Goal: Task Accomplishment & Management: Complete application form

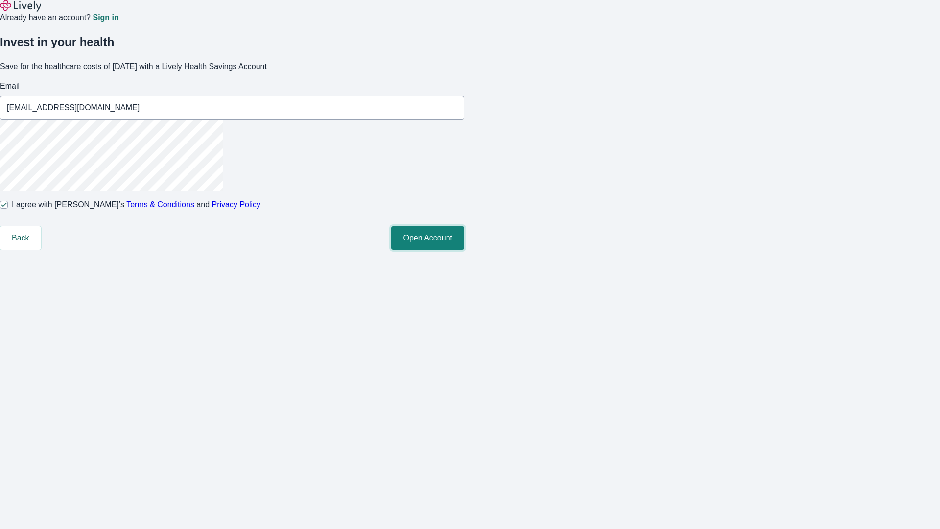
click at [464, 250] on button "Open Account" at bounding box center [427, 238] width 73 height 24
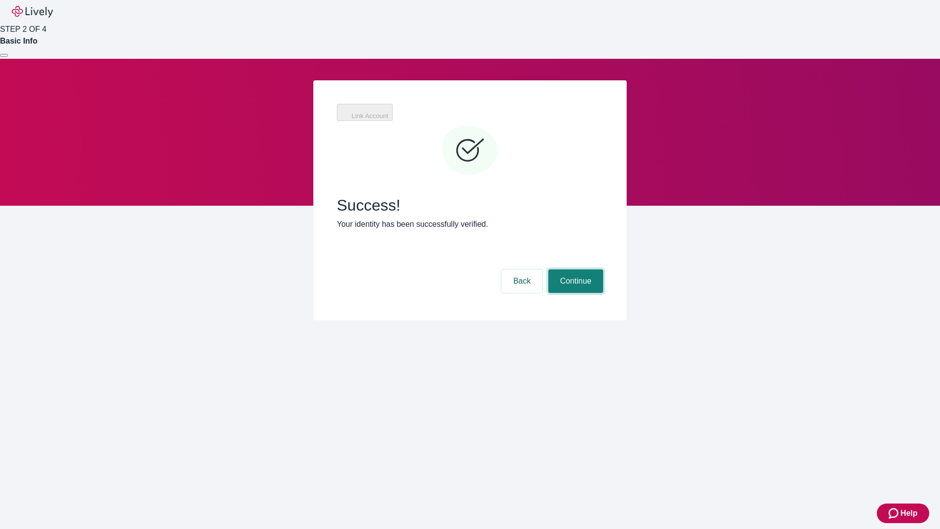
click at [574, 269] on button "Continue" at bounding box center [575, 281] width 55 height 24
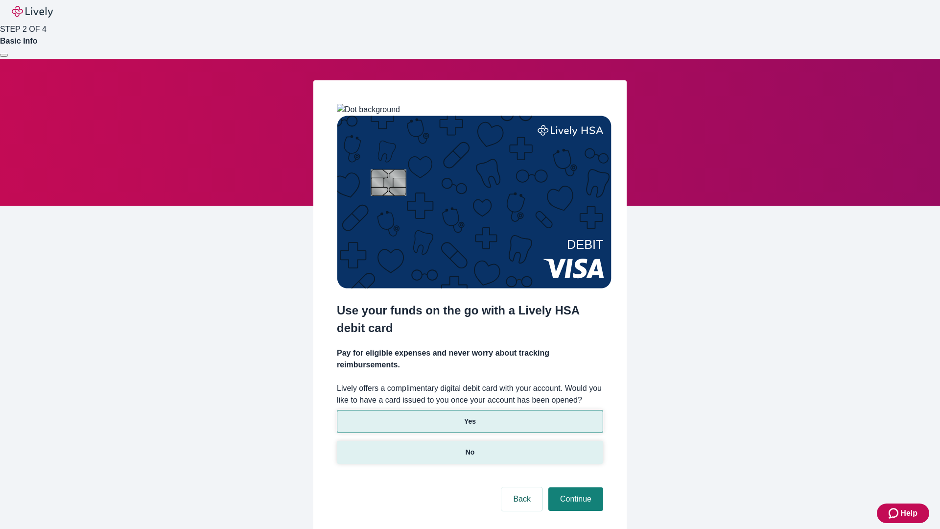
click at [470, 447] on p "No" at bounding box center [470, 452] width 9 height 10
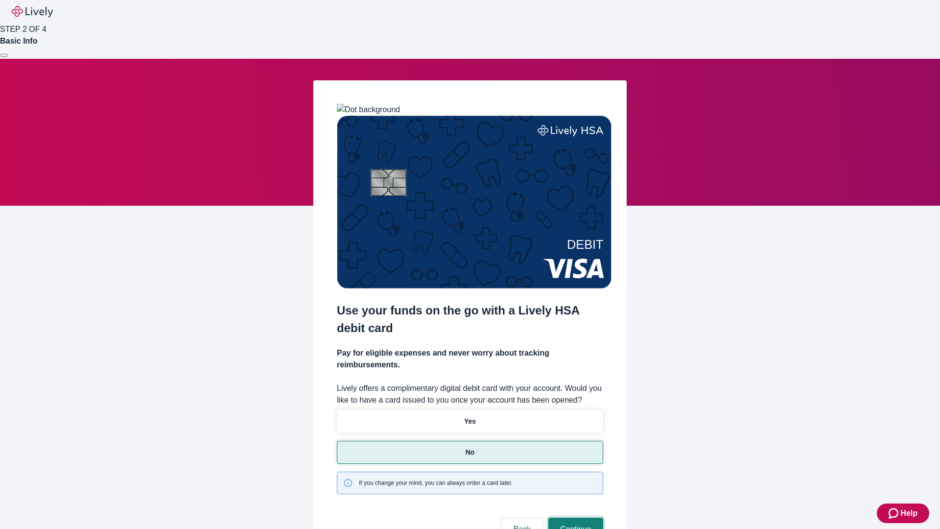
click at [574, 518] on button "Continue" at bounding box center [575, 530] width 55 height 24
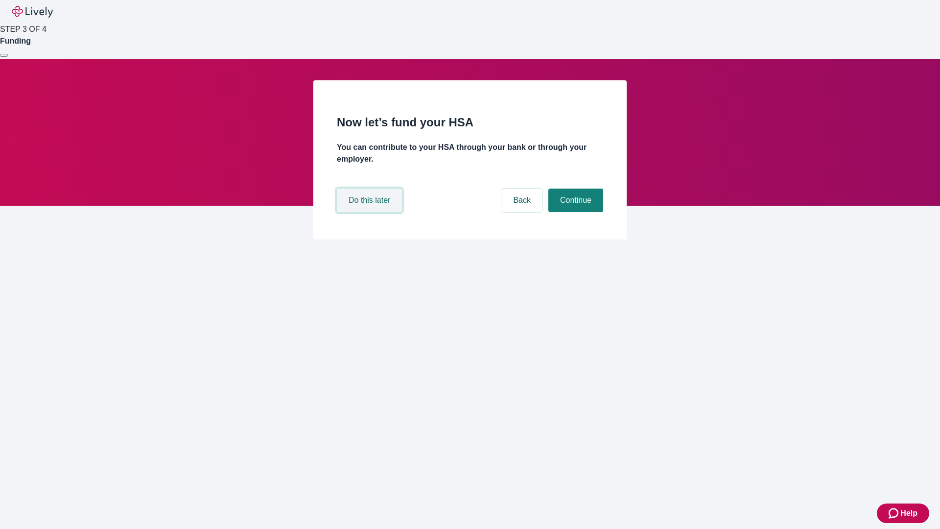
click at [371, 212] on button "Do this later" at bounding box center [369, 201] width 65 height 24
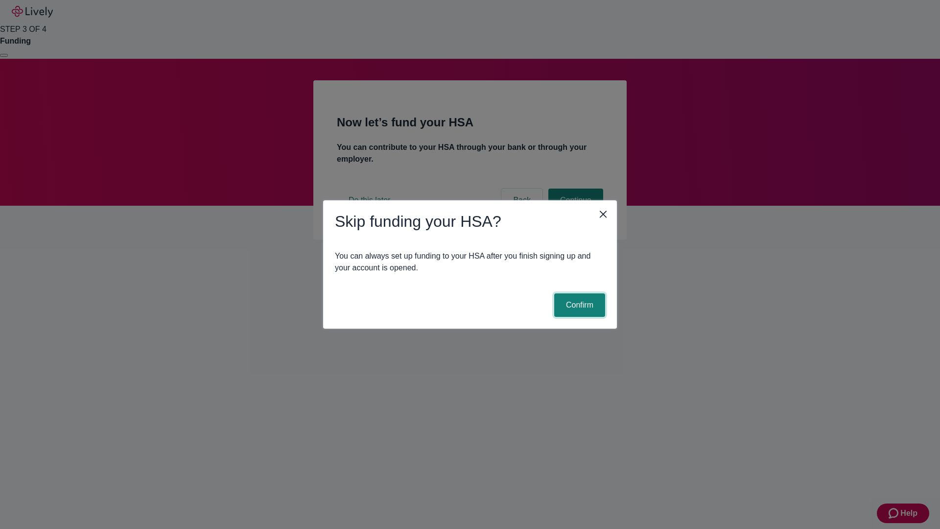
click at [578, 305] on button "Confirm" at bounding box center [579, 305] width 51 height 24
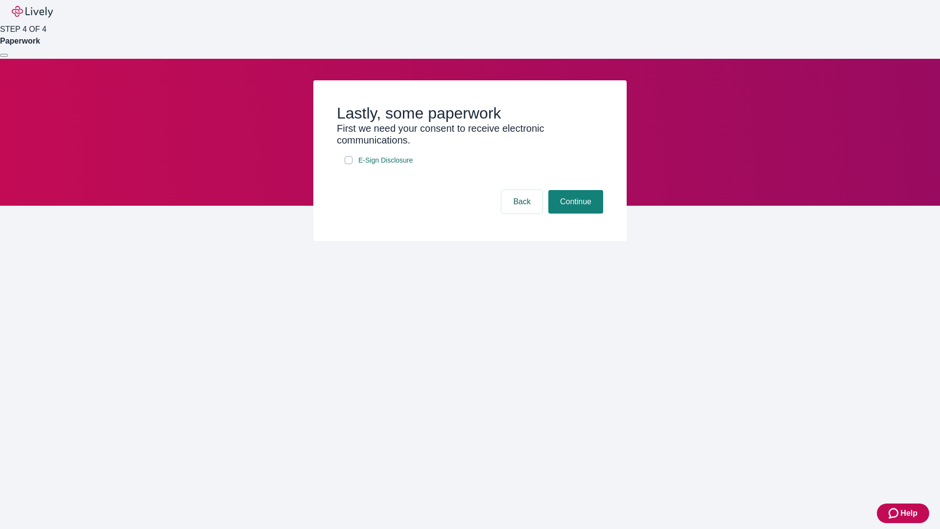
click at [349, 164] on input "E-Sign Disclosure" at bounding box center [349, 160] width 8 height 8
checkbox input "true"
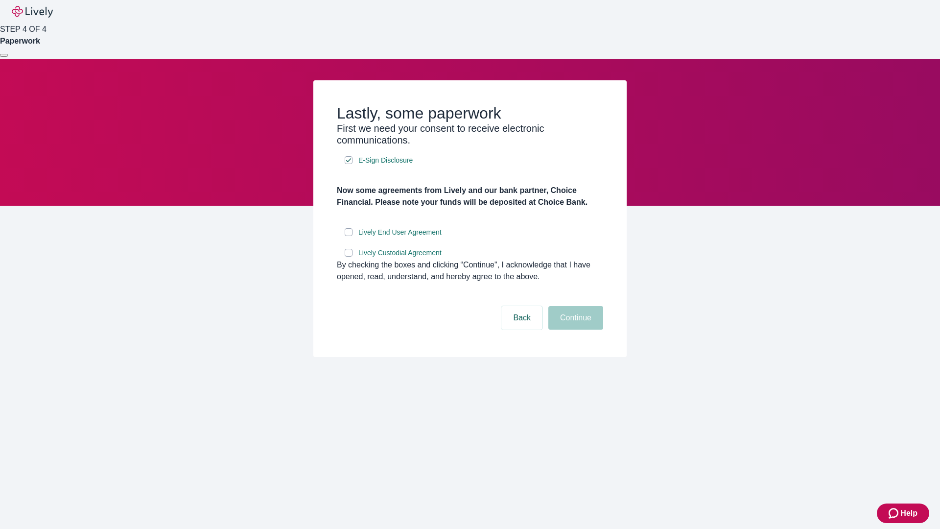
click at [349, 236] on input "Lively End User Agreement" at bounding box center [349, 232] width 8 height 8
checkbox input "true"
click at [349, 257] on input "Lively Custodial Agreement" at bounding box center [349, 253] width 8 height 8
checkbox input "true"
click at [574, 330] on button "Continue" at bounding box center [575, 318] width 55 height 24
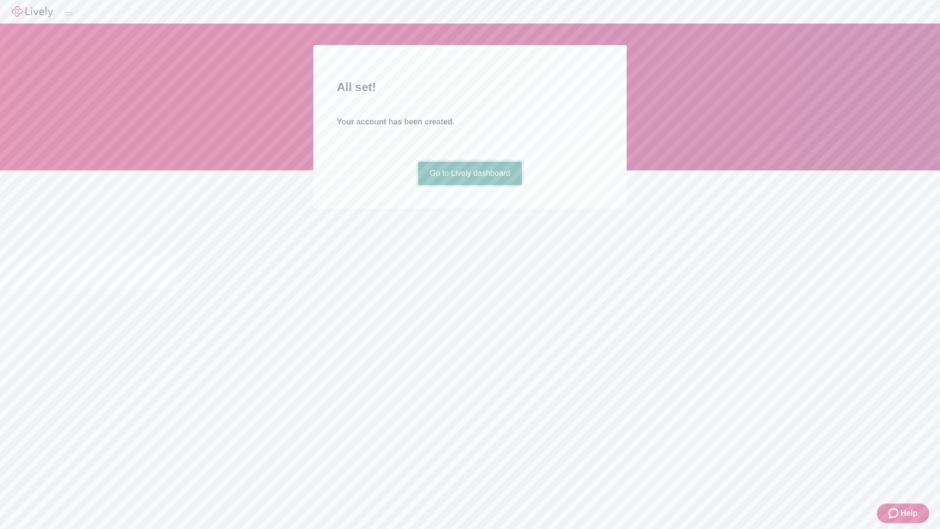
click at [470, 185] on link "Go to Lively dashboard" at bounding box center [470, 174] width 104 height 24
